Goal: Register for event/course

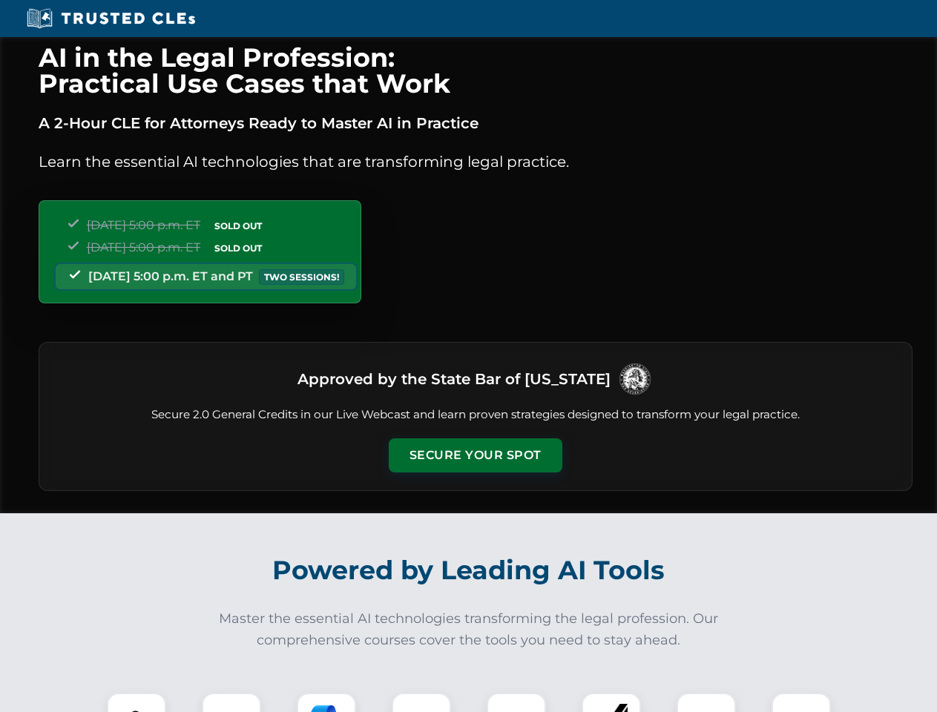
click at [475, 455] on button "Secure Your Spot" at bounding box center [476, 455] width 174 height 34
click at [136, 702] on img at bounding box center [136, 722] width 43 height 43
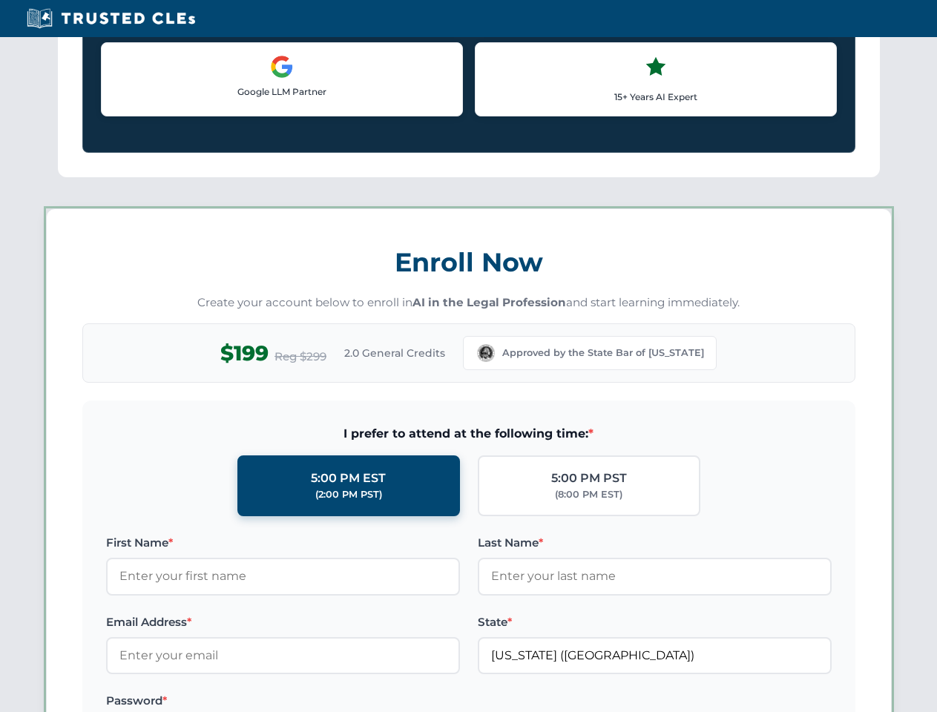
click at [326, 702] on label "Password *" at bounding box center [283, 701] width 354 height 18
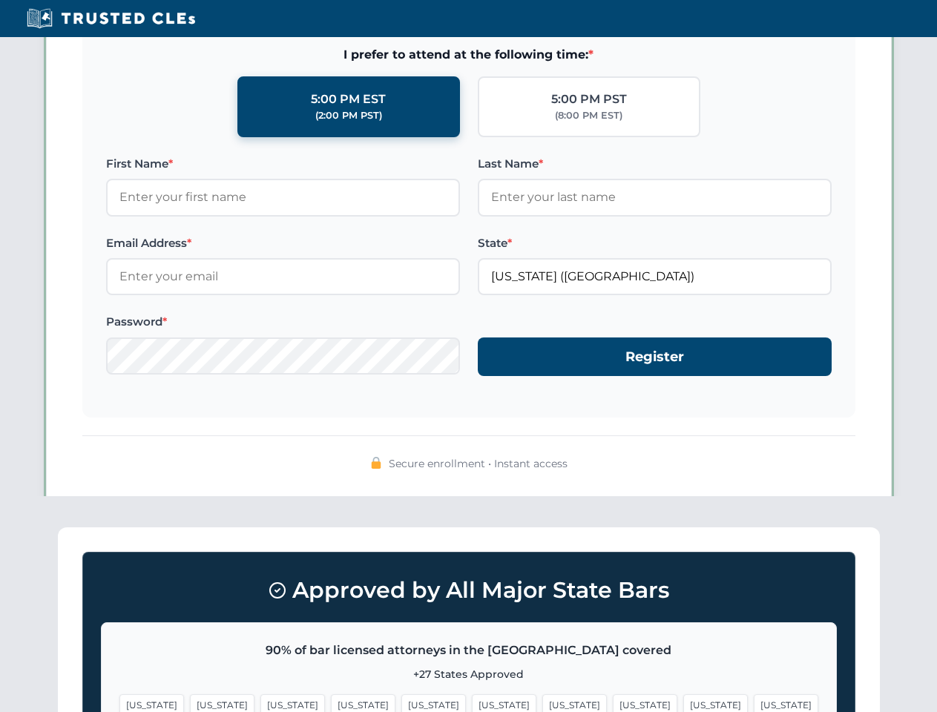
click at [683, 702] on span "[US_STATE]" at bounding box center [715, 705] width 65 height 22
